Goal: Information Seeking & Learning: Learn about a topic

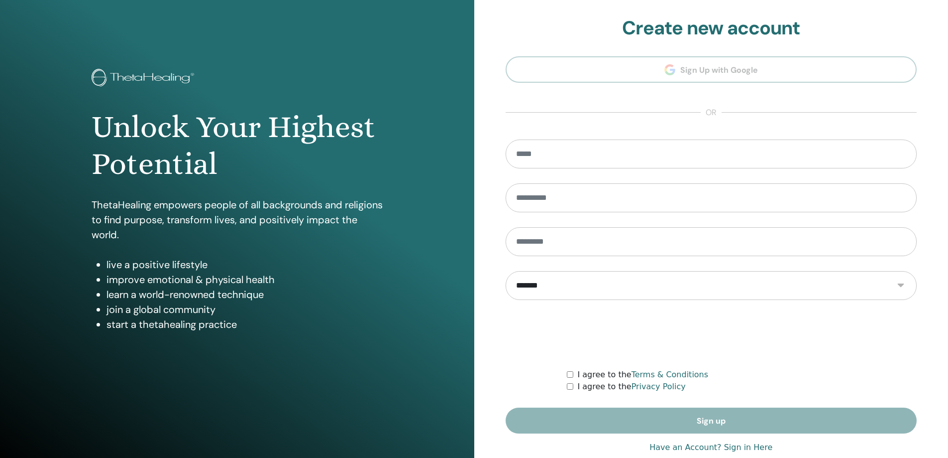
type input "**********"
click at [757, 448] on link "Have an Account? Sign in Here" at bounding box center [711, 447] width 123 height 12
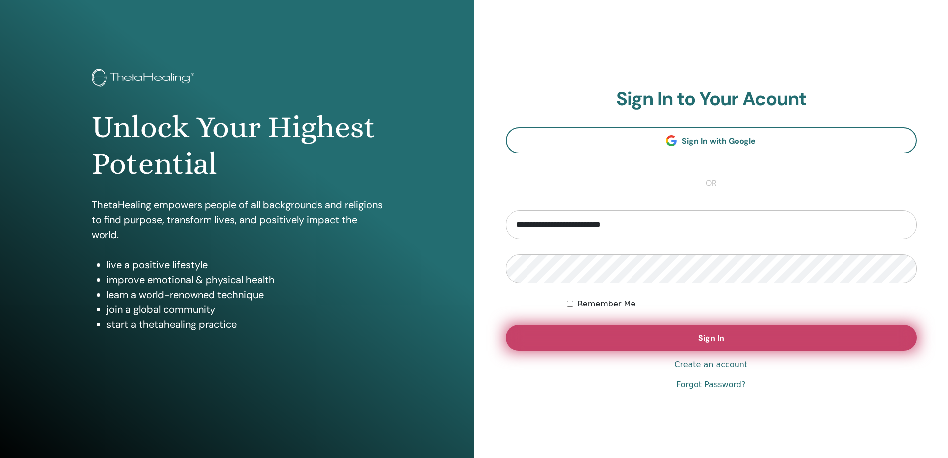
click at [751, 338] on button "Sign In" at bounding box center [712, 338] width 412 height 26
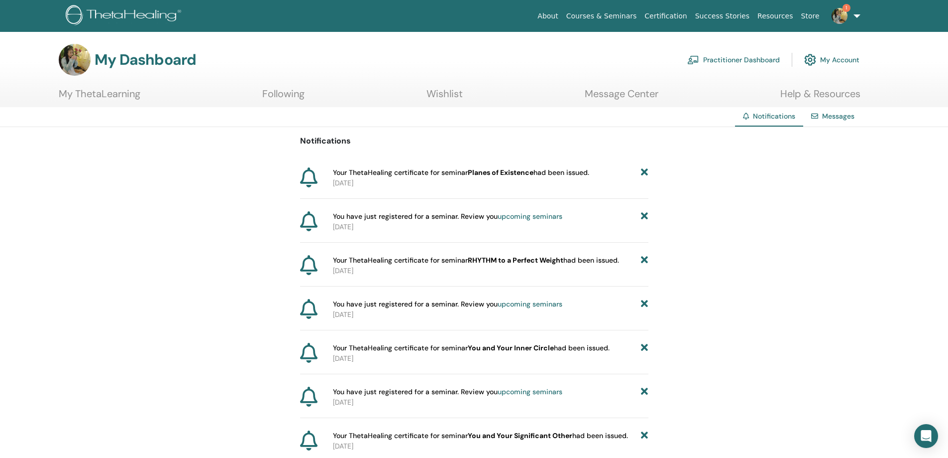
click at [94, 99] on link "My ThetaLearning" at bounding box center [100, 97] width 82 height 19
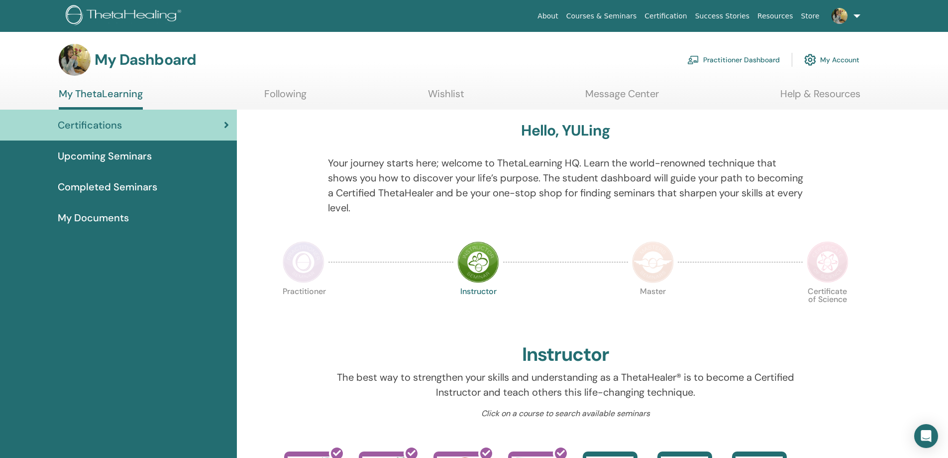
click at [95, 159] on span "Upcoming Seminars" at bounding box center [105, 155] width 94 height 15
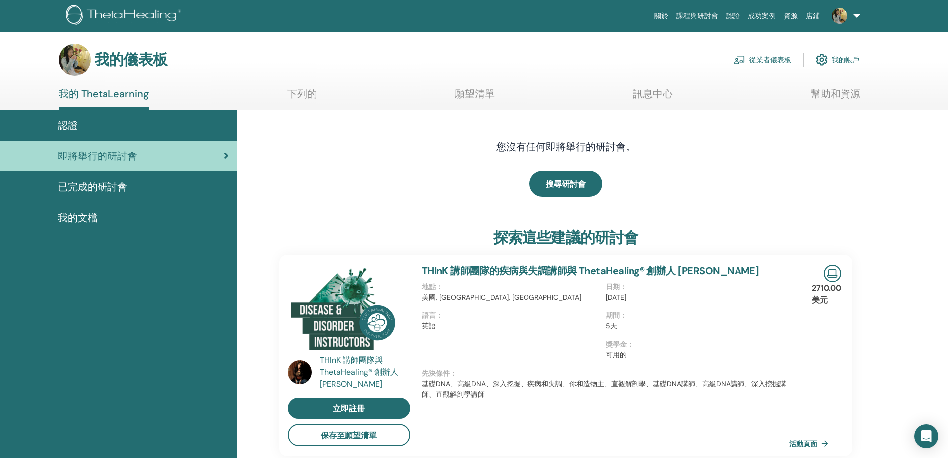
click at [676, 149] on h4 "您沒有任何即將舉行的研討會。" at bounding box center [566, 146] width 314 height 12
click at [151, 179] on div "已完成的研討會" at bounding box center [118, 186] width 221 height 15
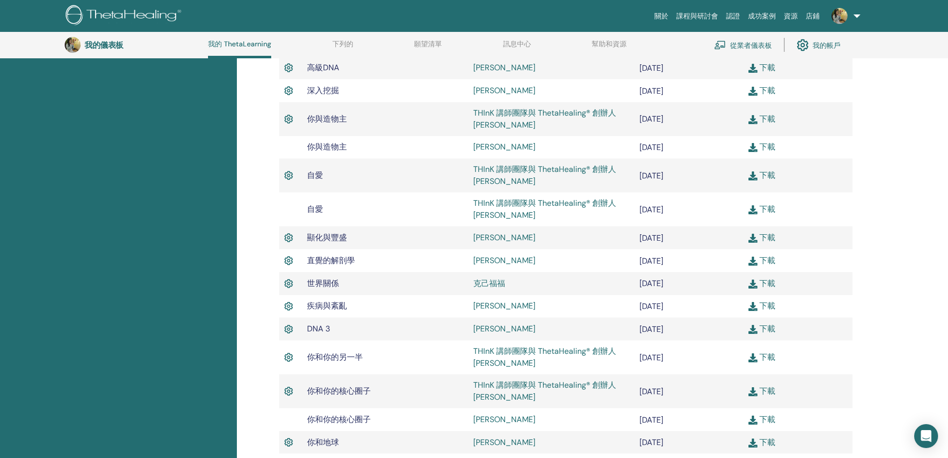
scroll to position [126, 0]
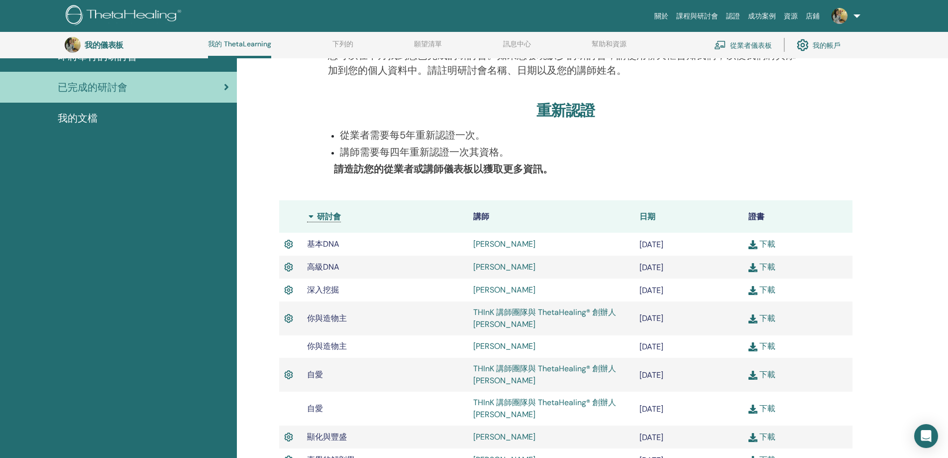
click at [652, 213] on font "日期" at bounding box center [648, 216] width 16 height 10
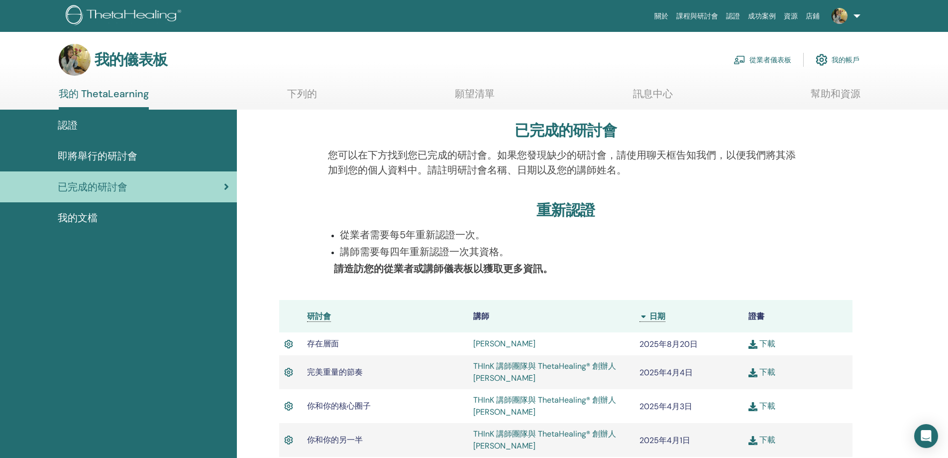
scroll to position [126, 0]
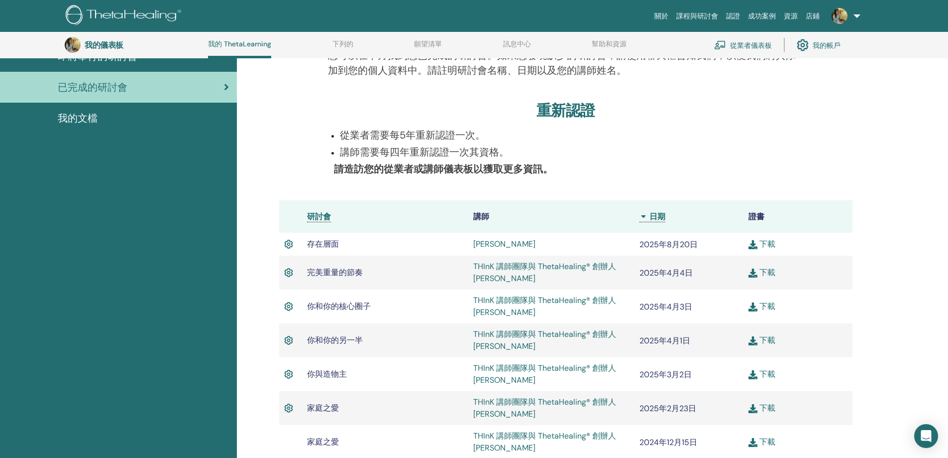
click at [756, 245] on img at bounding box center [753, 244] width 9 height 9
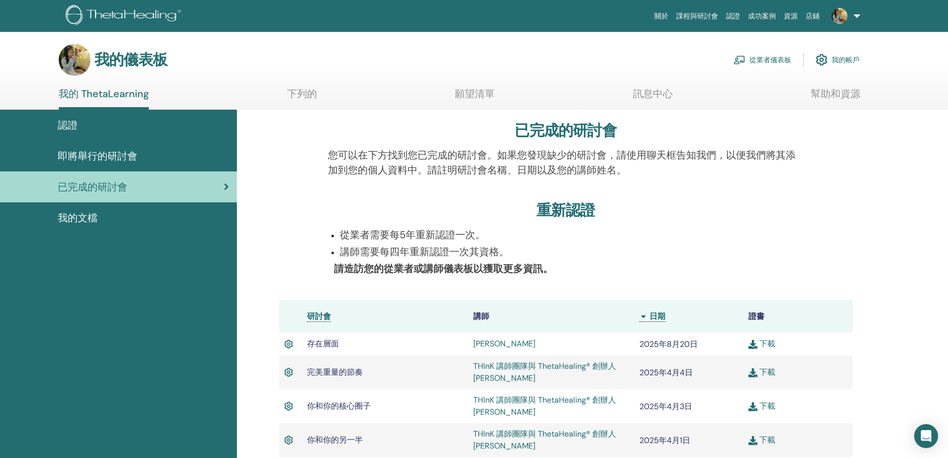
click at [146, 124] on div "認證" at bounding box center [118, 124] width 221 height 15
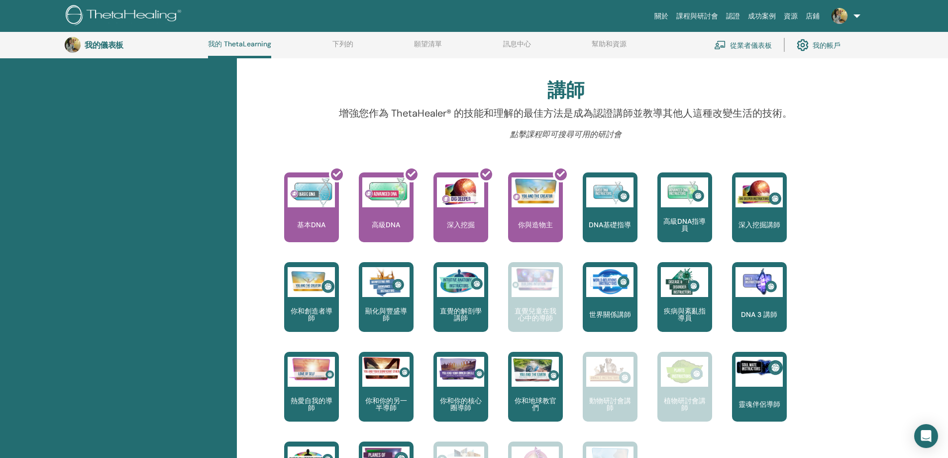
scroll to position [126, 0]
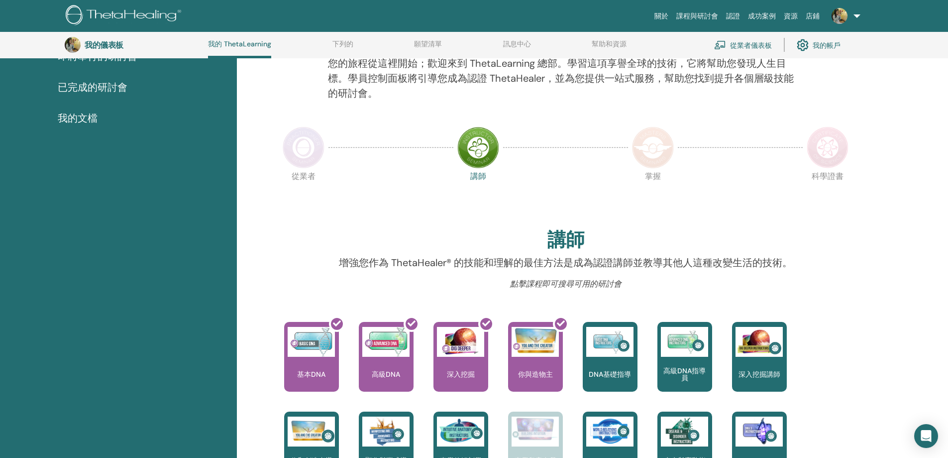
click at [297, 152] on img at bounding box center [304, 147] width 42 height 42
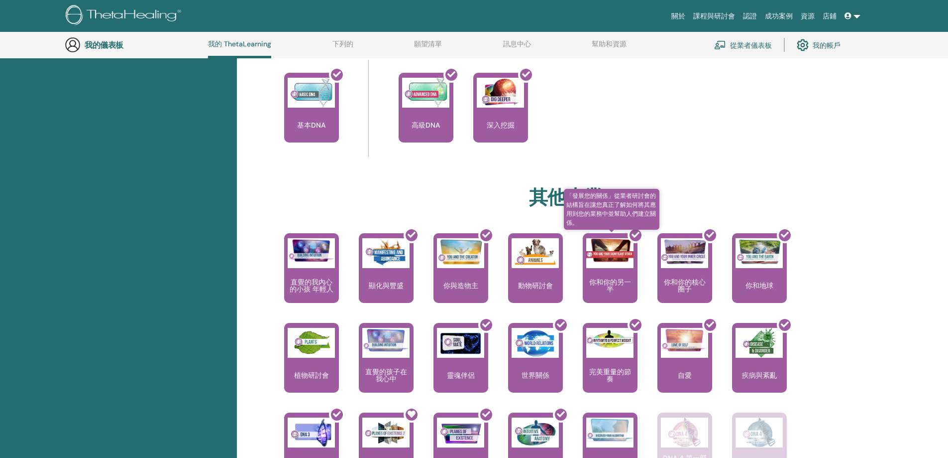
scroll to position [574, 0]
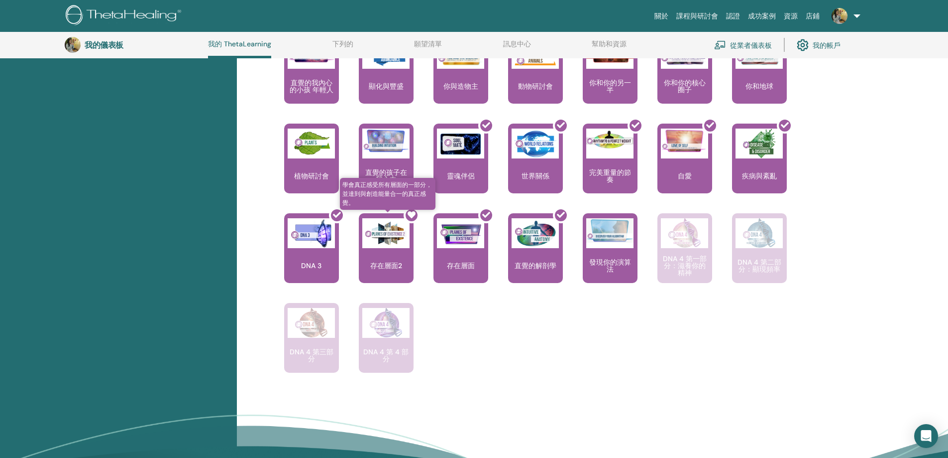
click at [412, 215] on icon at bounding box center [412, 215] width 8 height 8
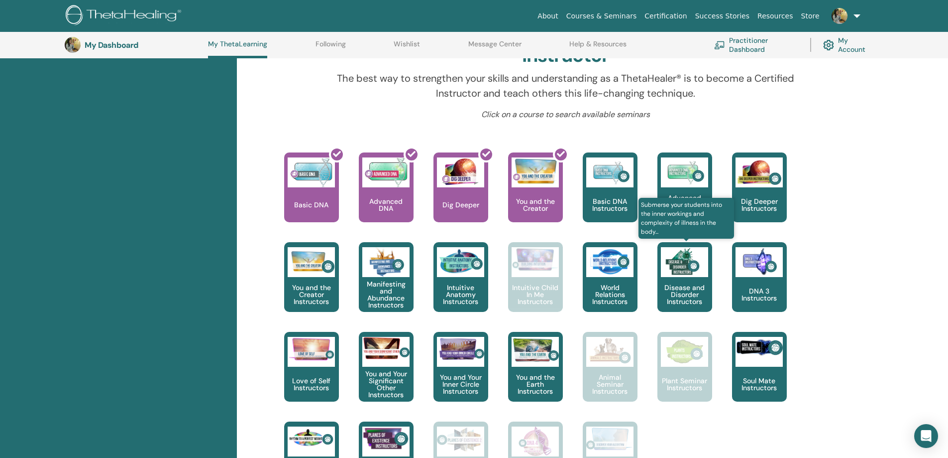
scroll to position [126, 0]
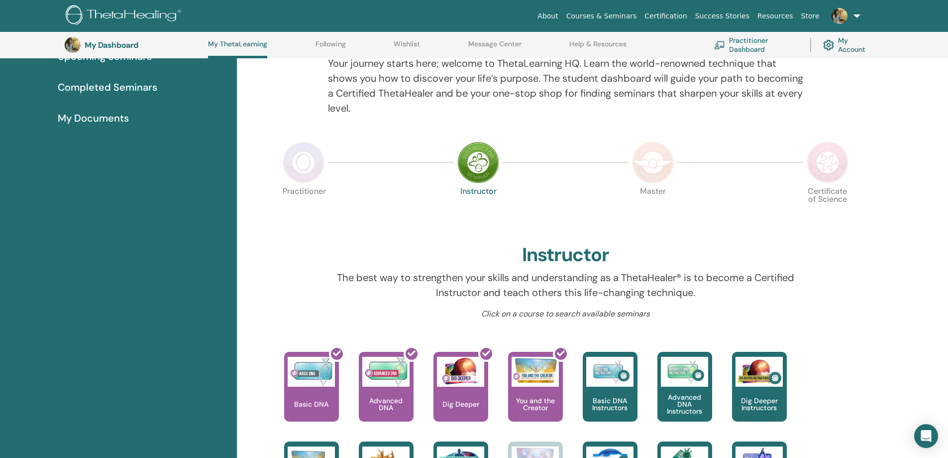
click at [305, 164] on img at bounding box center [304, 162] width 42 height 42
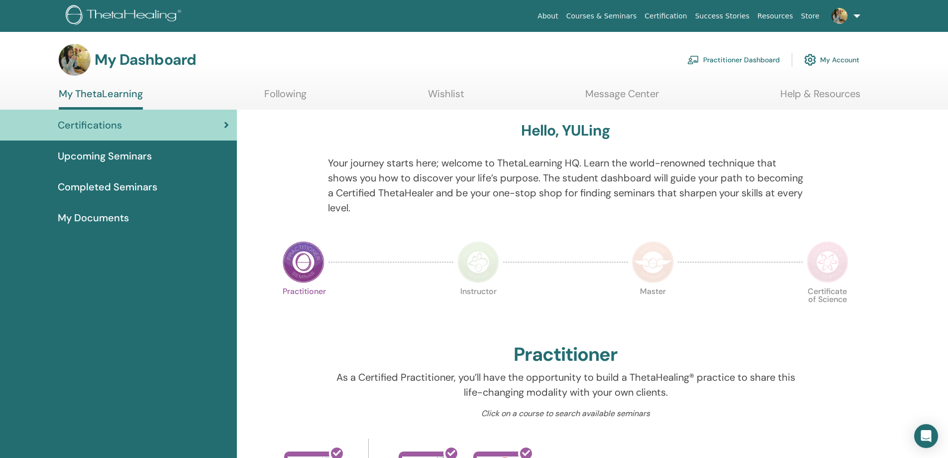
click at [567, 287] on div "Practitioner Instructor Master Certificate of Science" at bounding box center [566, 312] width 574 height 54
click at [483, 281] on img at bounding box center [479, 262] width 42 height 42
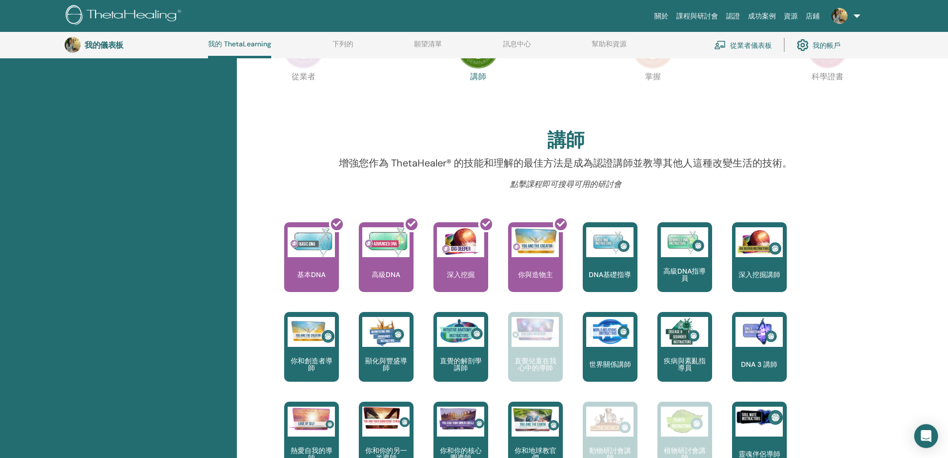
scroll to position [76, 0]
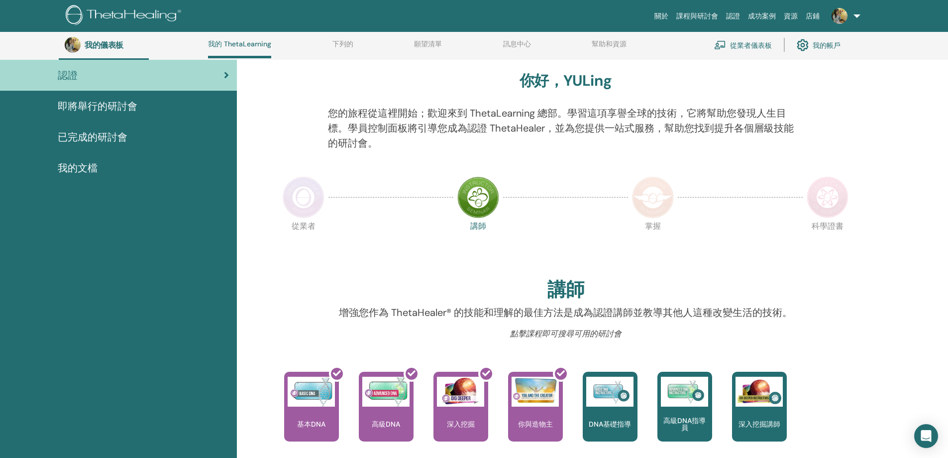
click at [294, 197] on img at bounding box center [304, 197] width 42 height 42
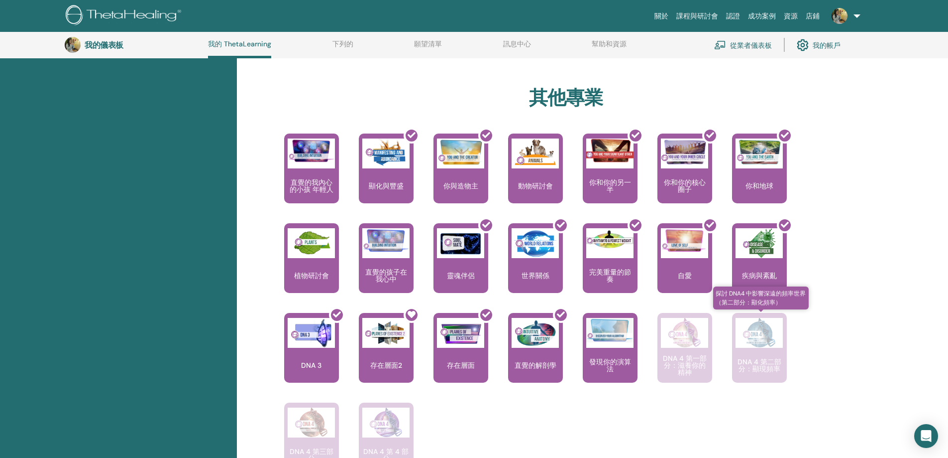
scroll to position [524, 0]
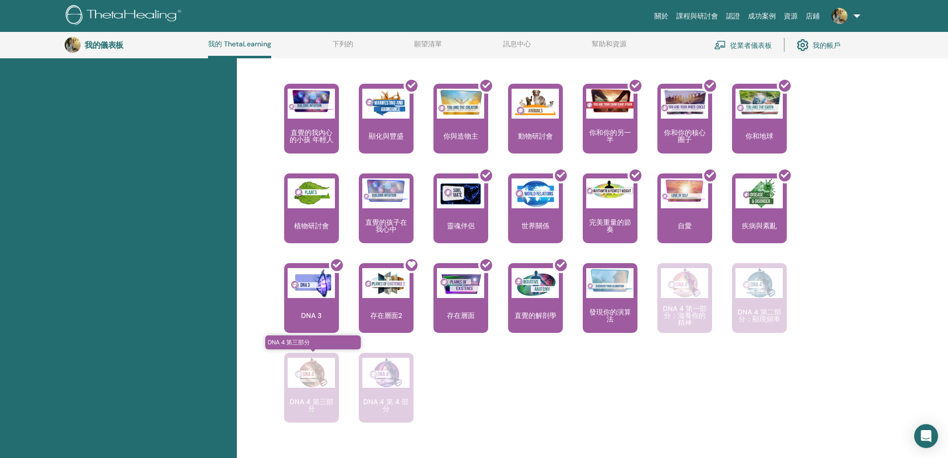
click at [325, 407] on p "DNA 4 第三部分" at bounding box center [311, 405] width 55 height 14
